Goal: Transaction & Acquisition: Purchase product/service

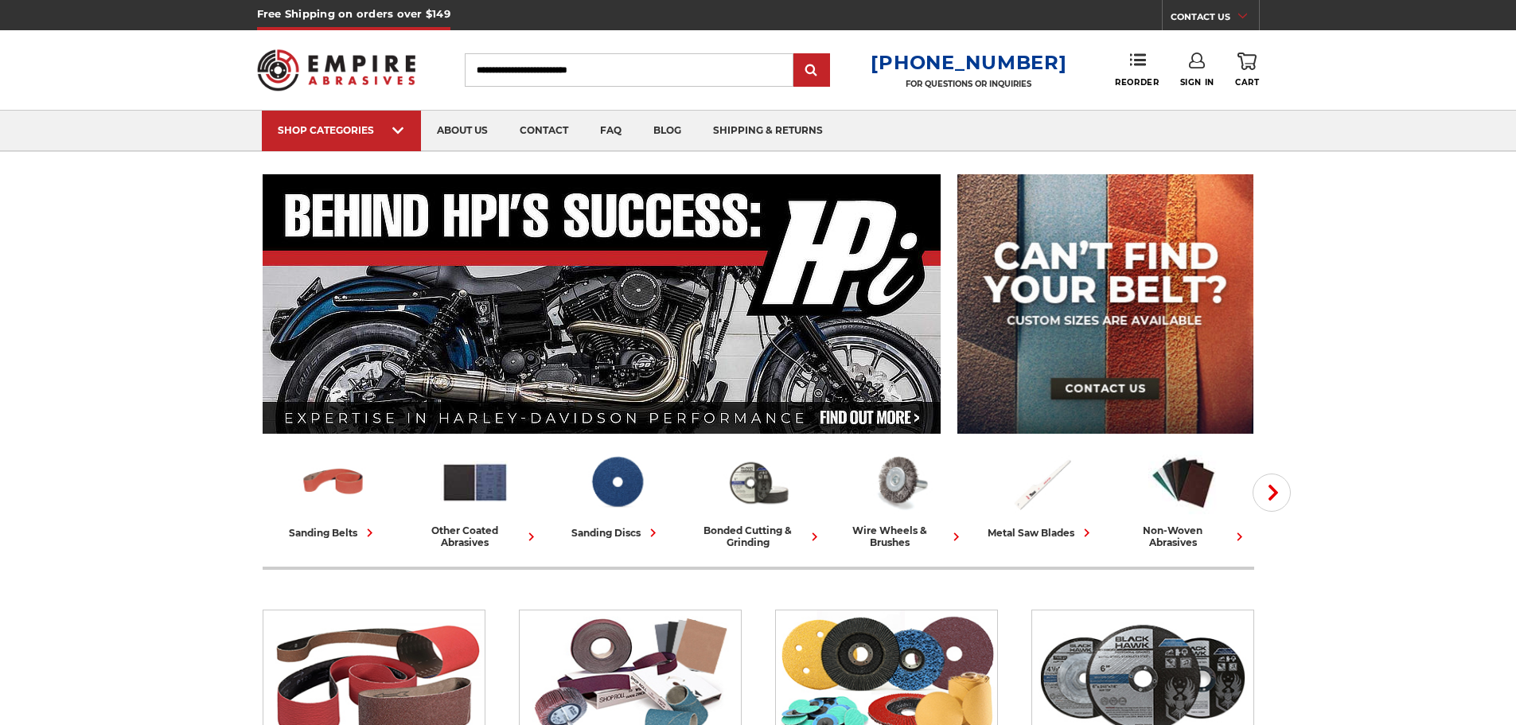
click at [1194, 74] on link "Sign In" at bounding box center [1197, 70] width 34 height 35
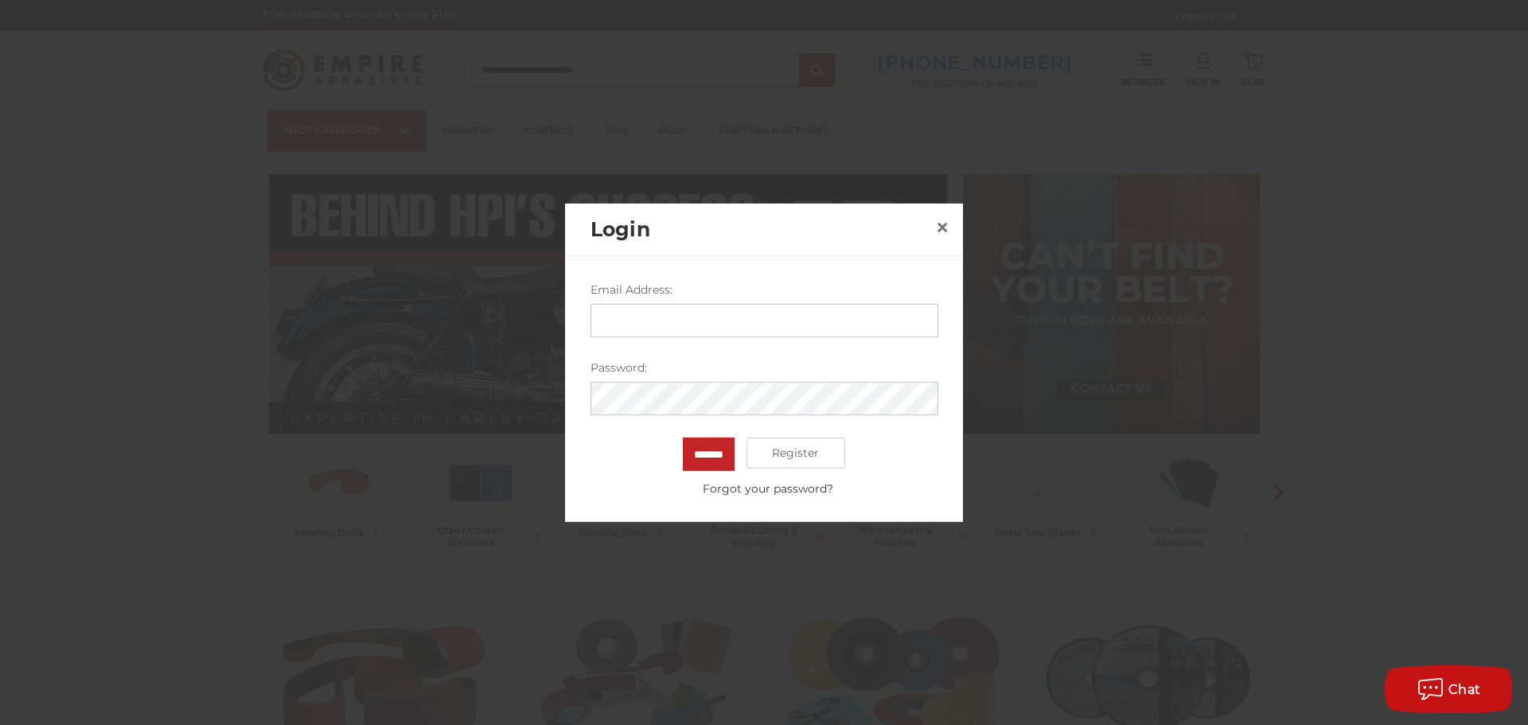
type input "**********"
click at [715, 460] on input "*******" at bounding box center [709, 453] width 52 height 33
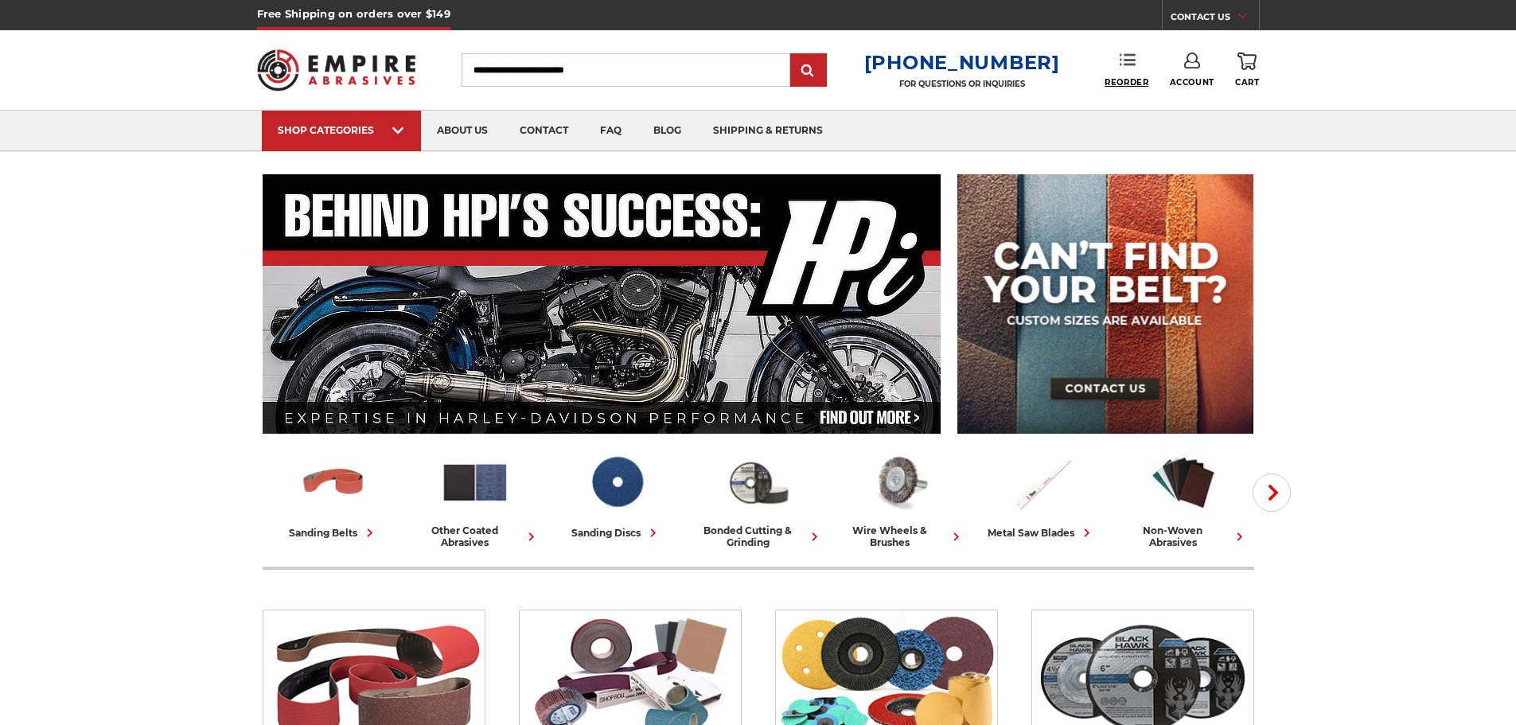
click at [1134, 80] on span "Reorder" at bounding box center [1127, 82] width 44 height 10
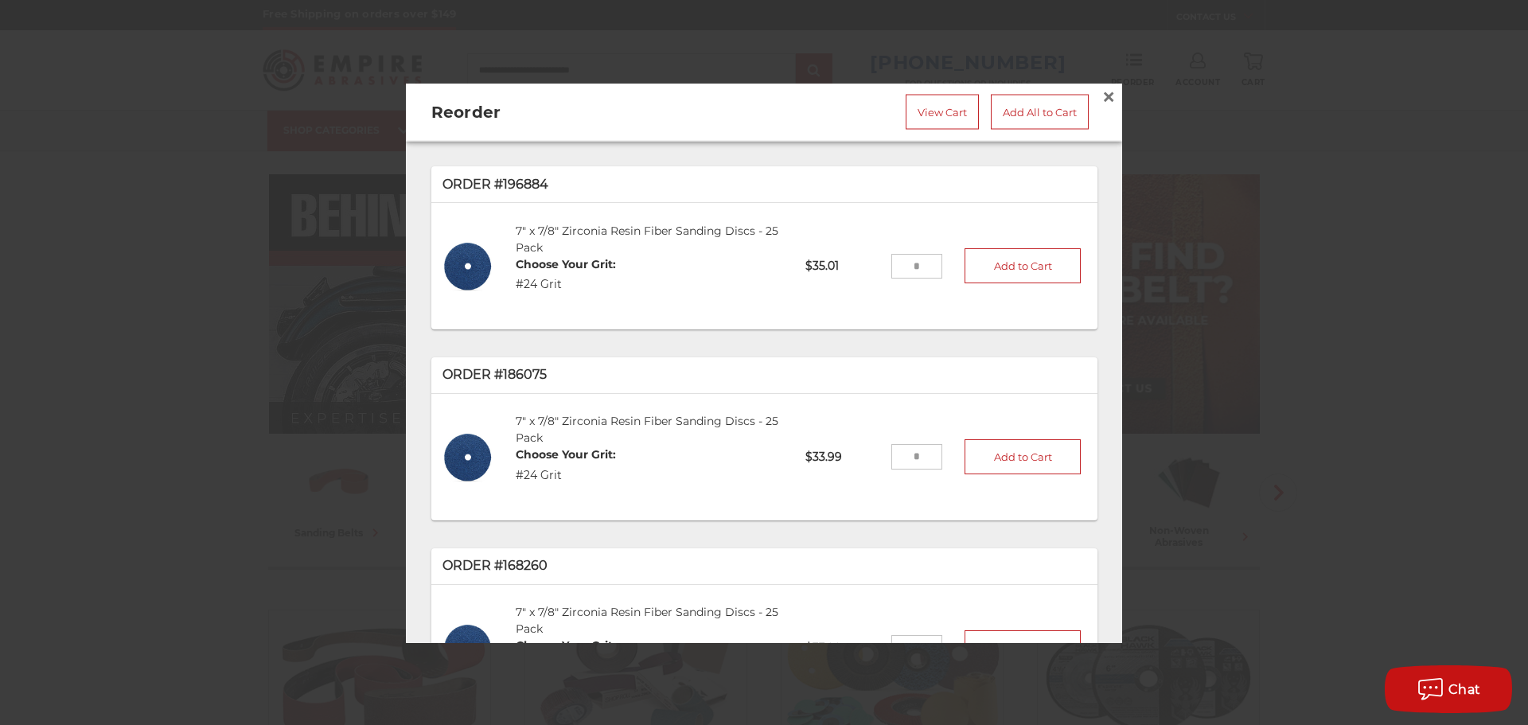
click at [910, 450] on input "tel" at bounding box center [917, 456] width 52 height 25
type input "*"
click at [1005, 449] on button "Add to Cart" at bounding box center [1023, 456] width 116 height 35
click at [1101, 93] on span "×" at bounding box center [1108, 95] width 14 height 31
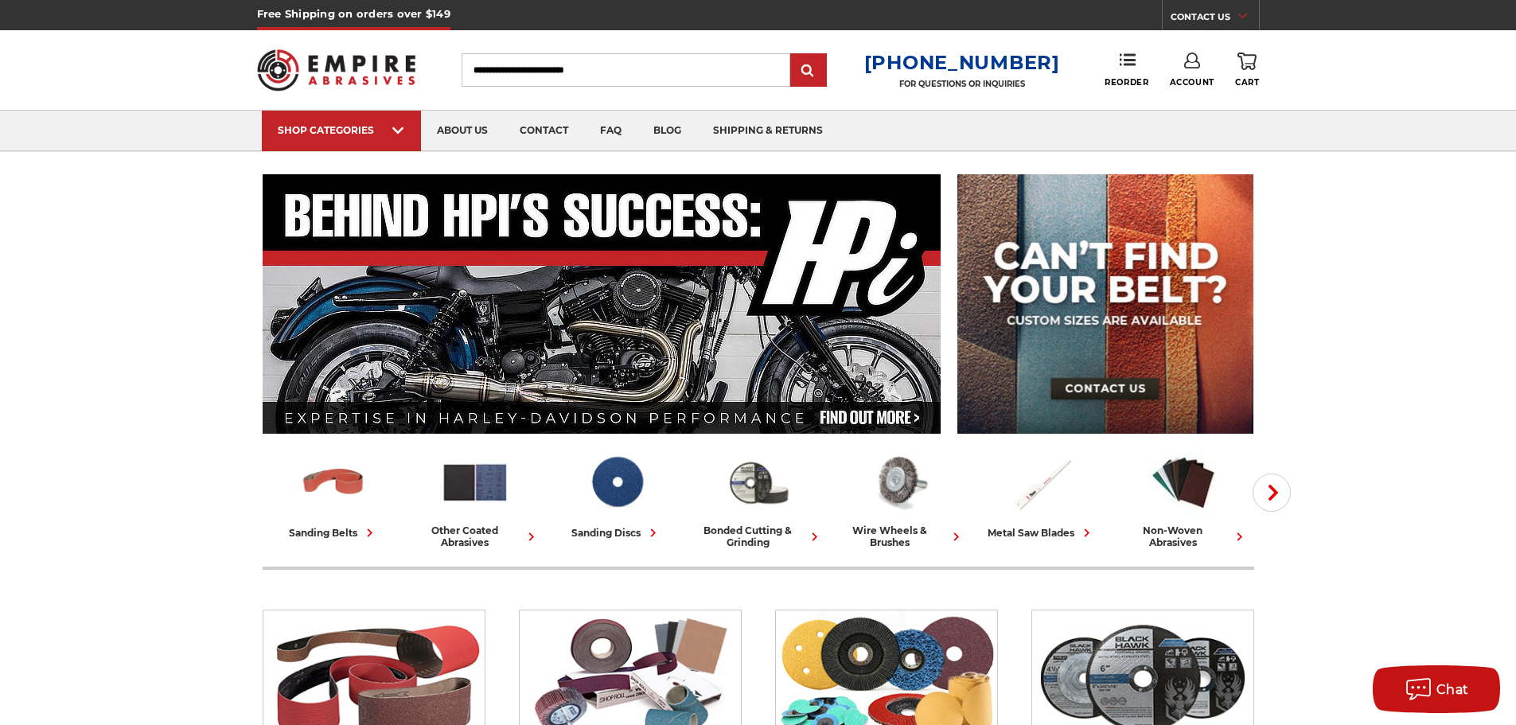
click at [1246, 70] on link "0 Cart" at bounding box center [1247, 70] width 24 height 35
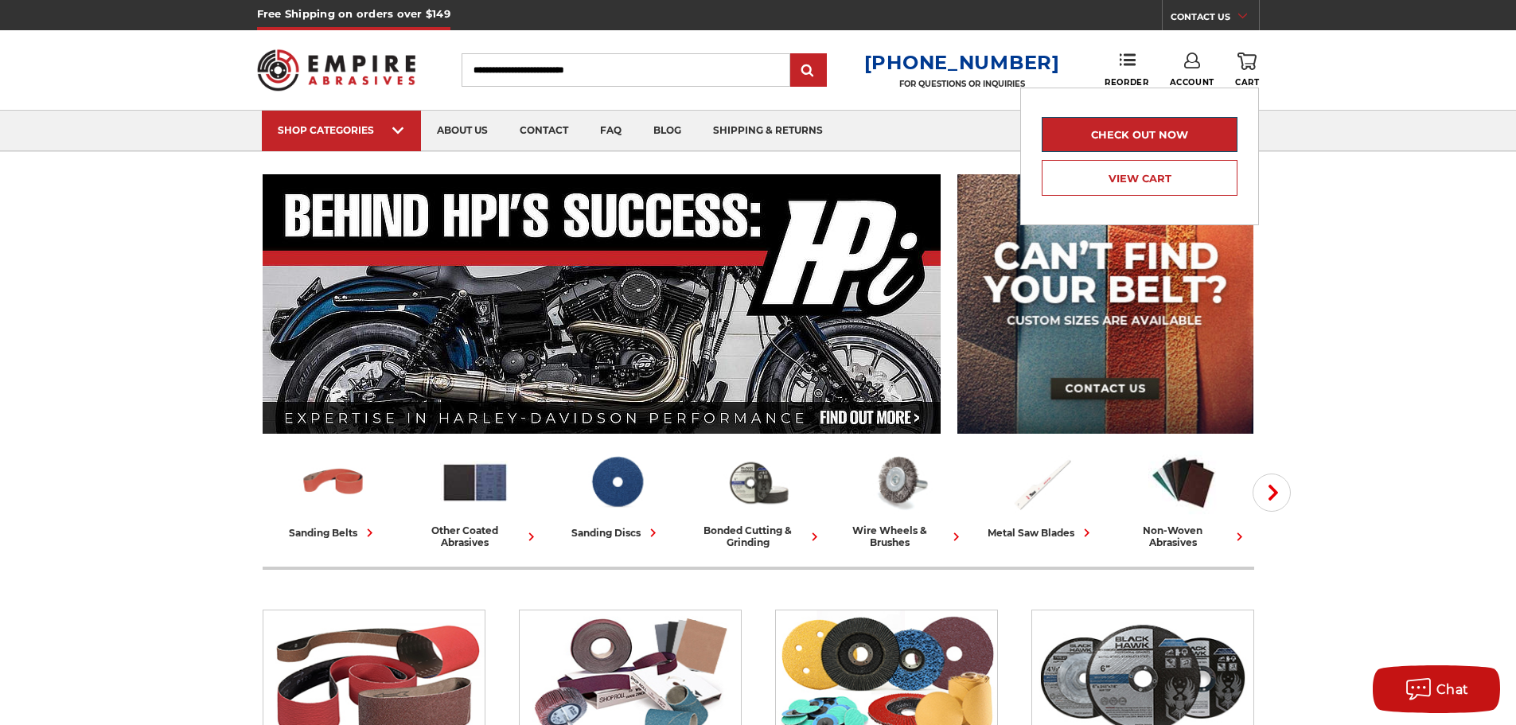
click at [1137, 129] on link "Check out now" at bounding box center [1140, 134] width 196 height 35
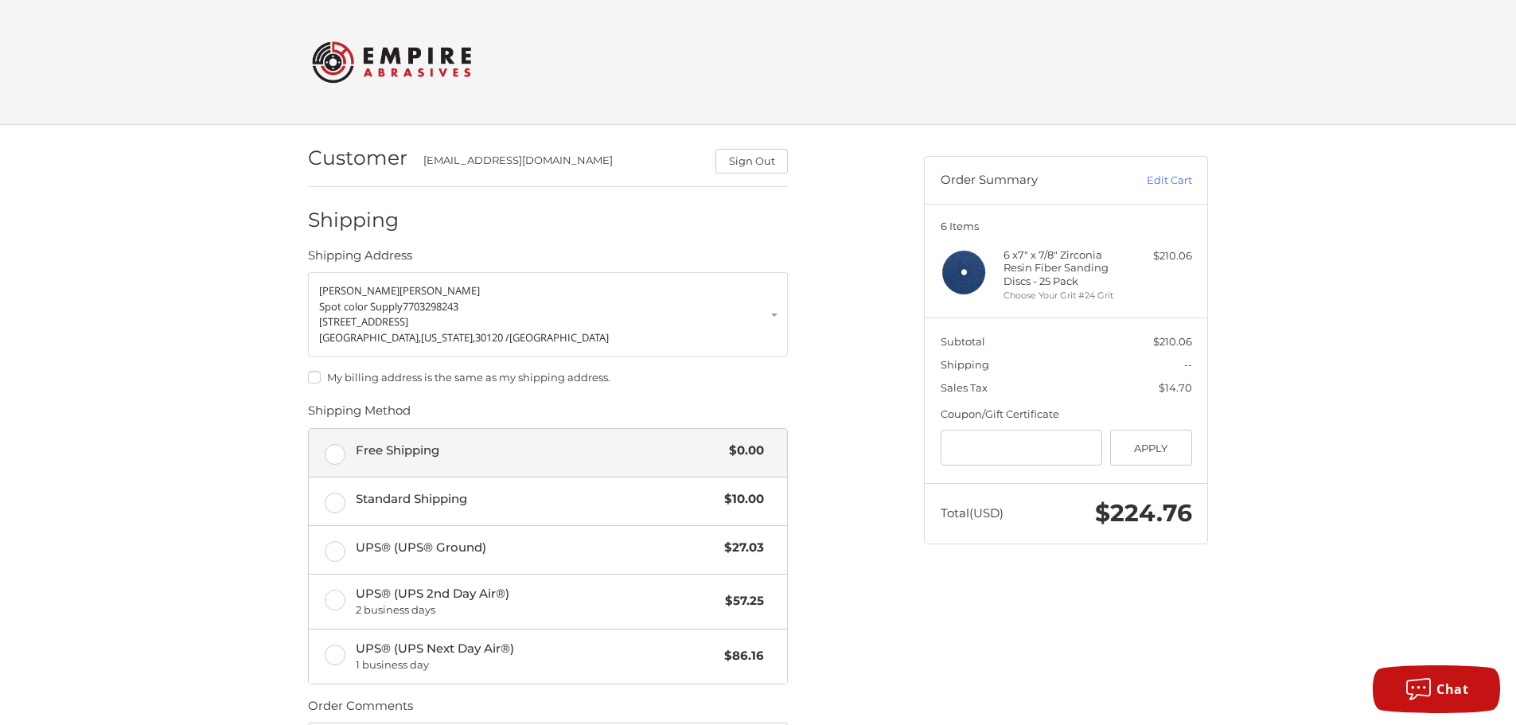
click at [332, 454] on label "Free Shipping $0.00" at bounding box center [548, 453] width 478 height 48
click at [225, 434] on div "Customer sales@spotcolorsupply.com Sign Out Shipping Shipping Address BRANNON M…" at bounding box center [758, 548] width 1516 height 846
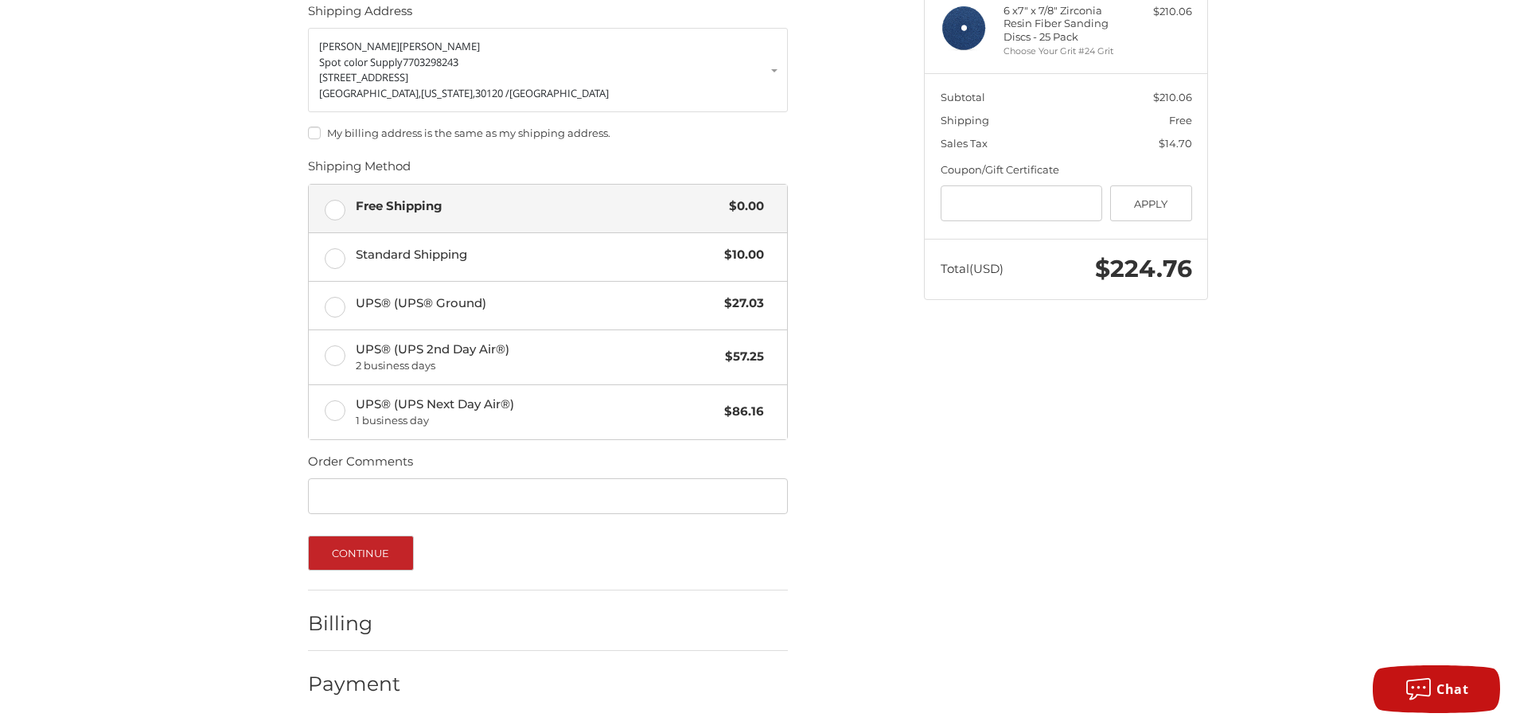
scroll to position [246, 0]
click at [351, 546] on button "Continue" at bounding box center [361, 551] width 106 height 35
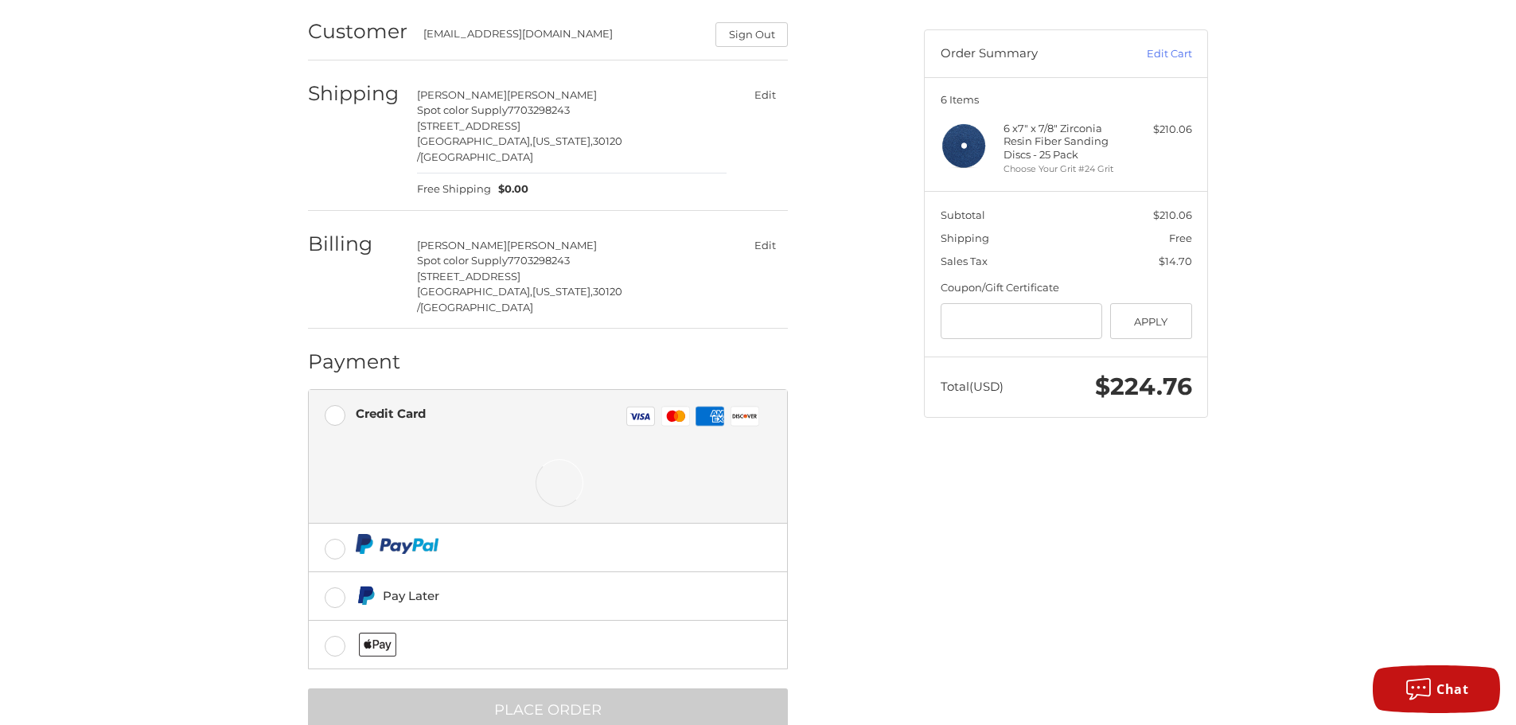
scroll to position [138, 0]
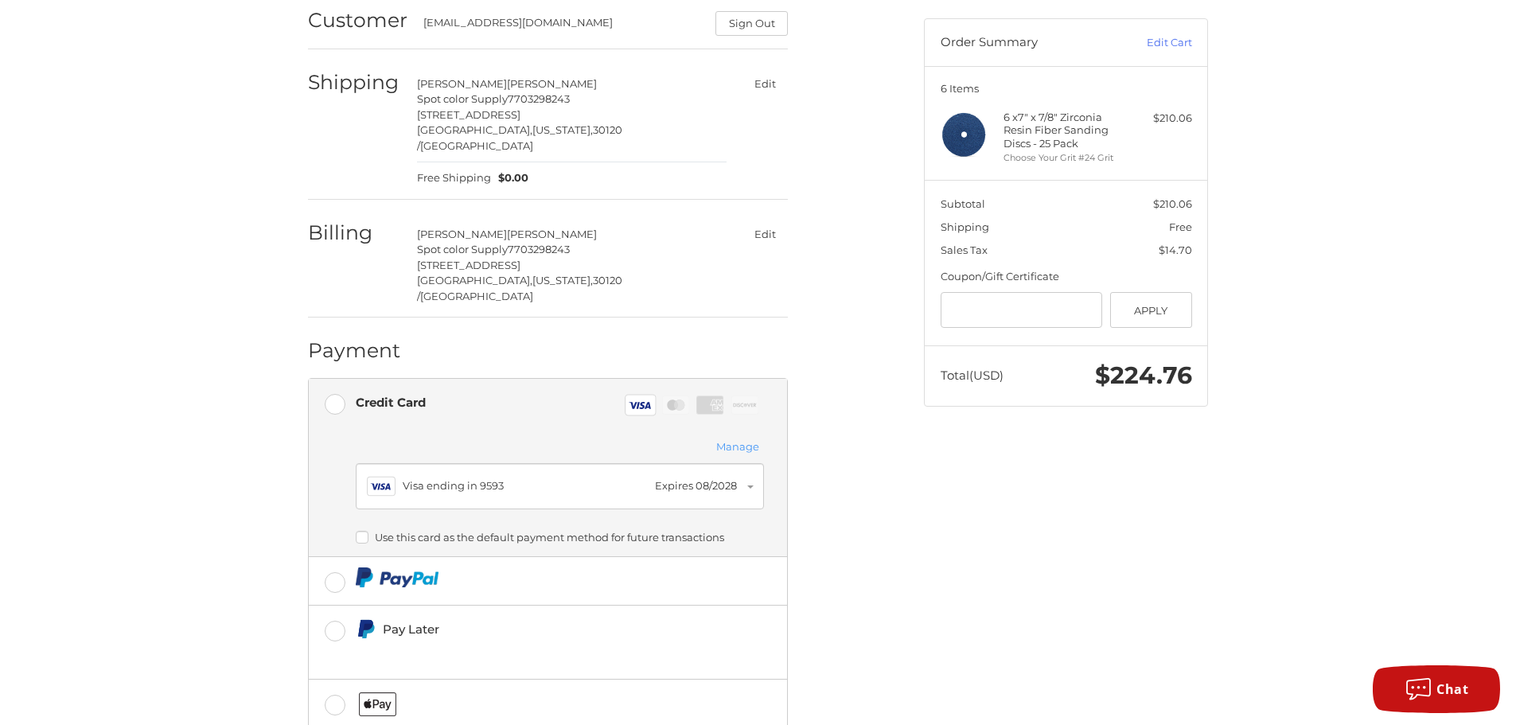
click at [233, 457] on div "Customer sales@spotcolorsupply.com Sign Out Shipping BRANNON MULLINS Spot color…" at bounding box center [758, 406] width 1516 height 839
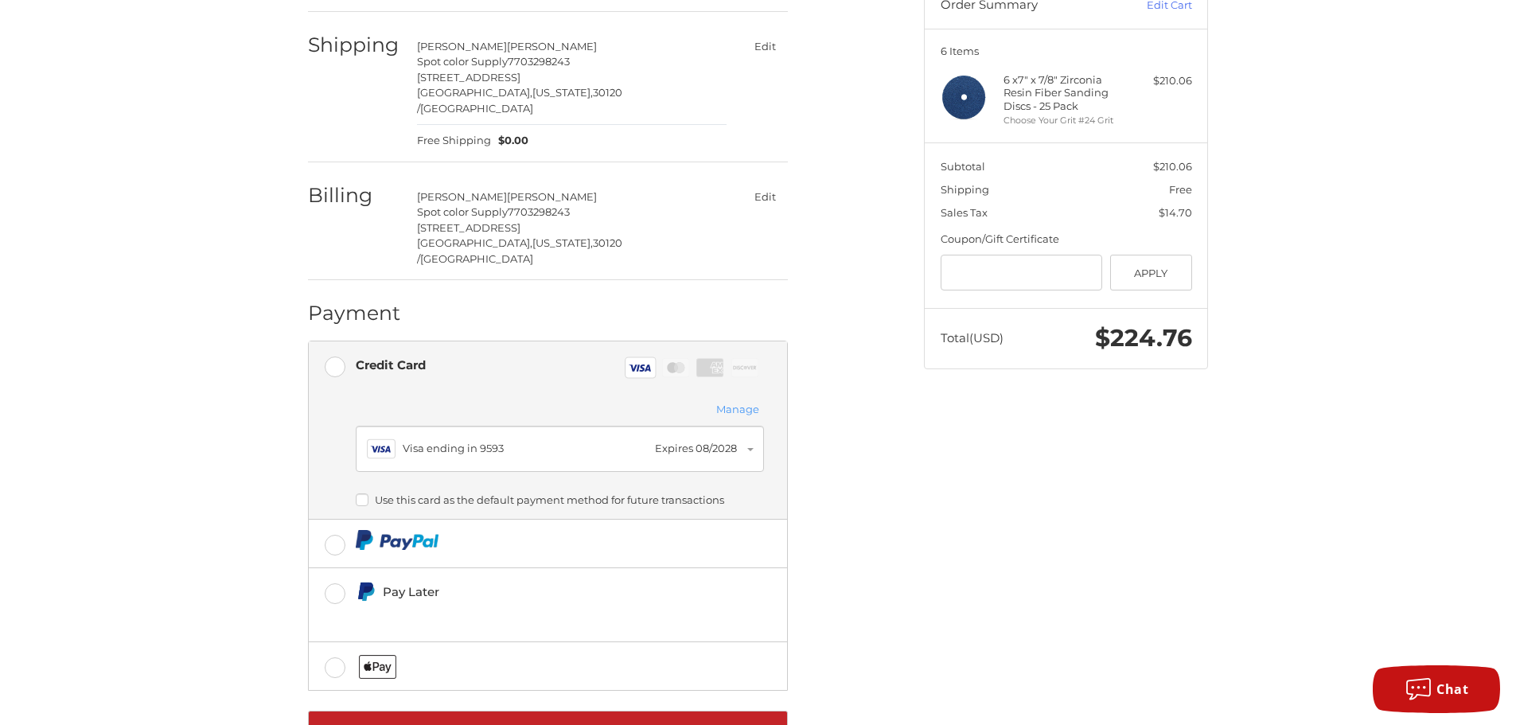
scroll to position [208, 0]
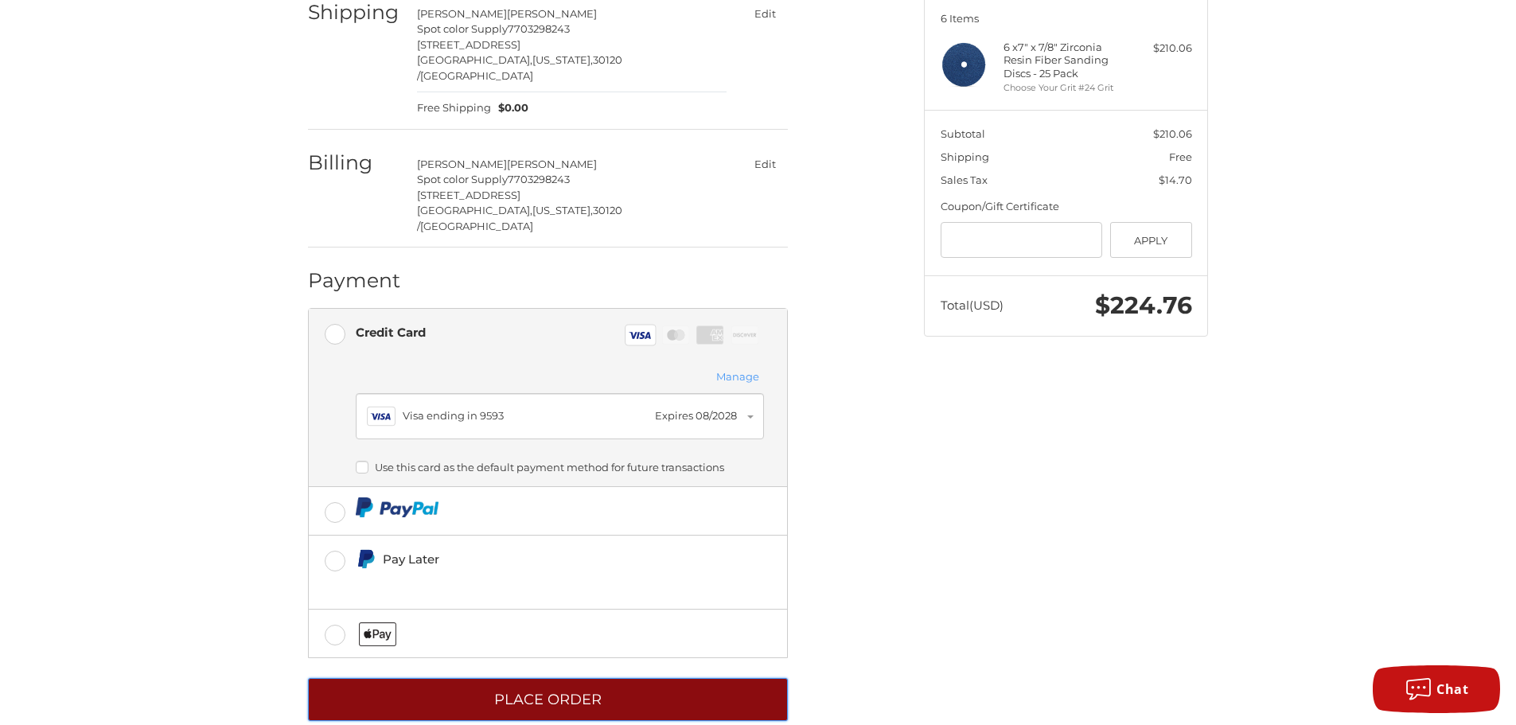
click at [523, 678] on button "Place Order" at bounding box center [548, 700] width 480 height 44
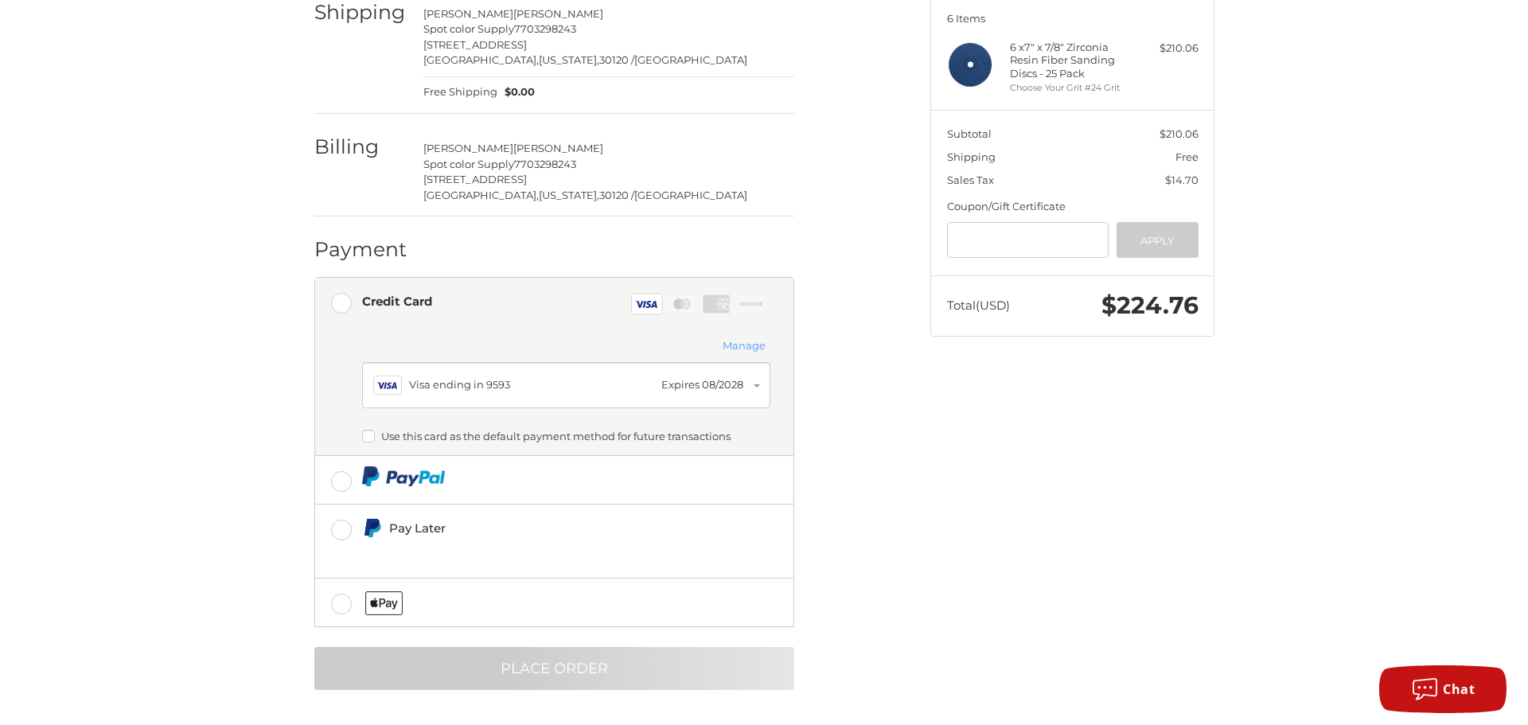
scroll to position [0, 0]
